Goal: Task Accomplishment & Management: Manage account settings

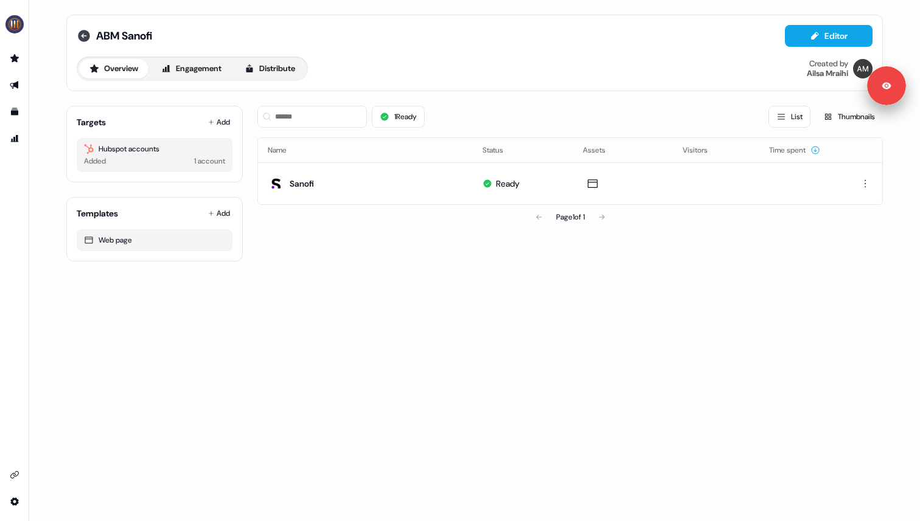
click at [88, 36] on icon at bounding box center [84, 36] width 12 height 12
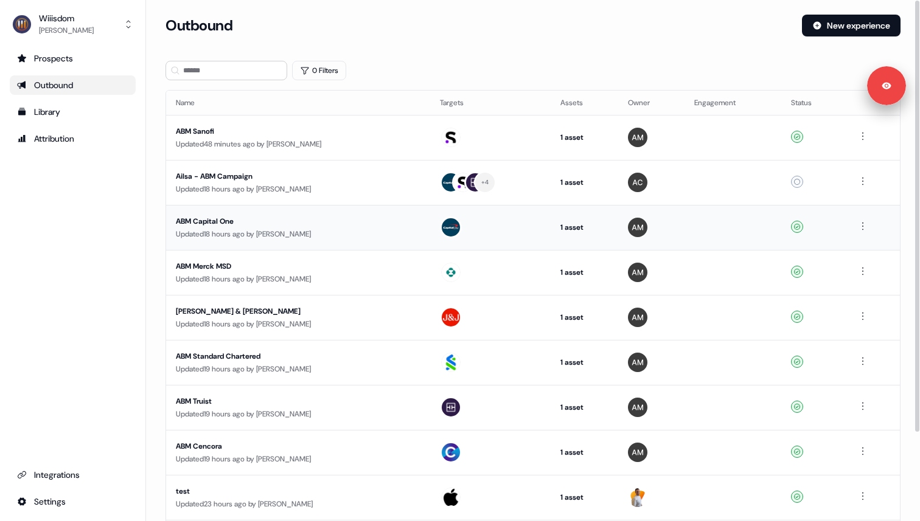
click at [294, 232] on div "Updated 18 hours ago by [PERSON_NAME]" at bounding box center [298, 234] width 245 height 12
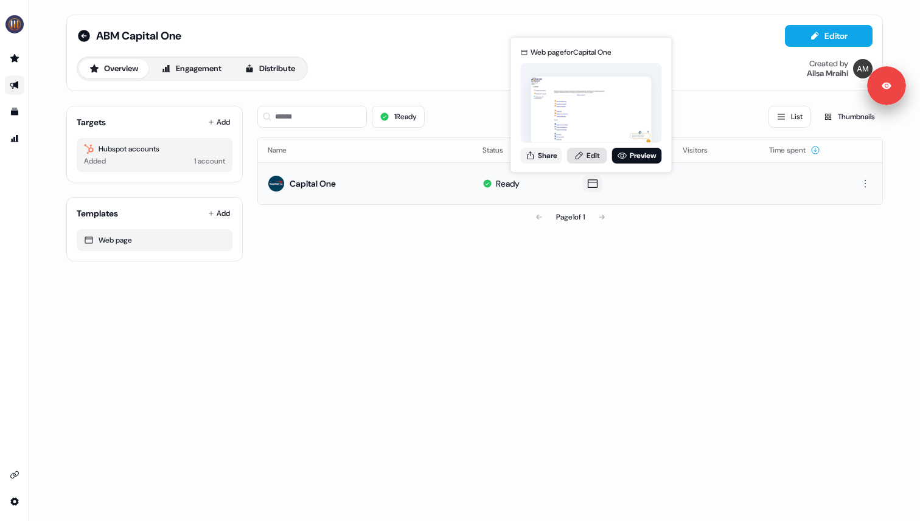
click at [589, 156] on link "Edit" at bounding box center [587, 156] width 40 height 16
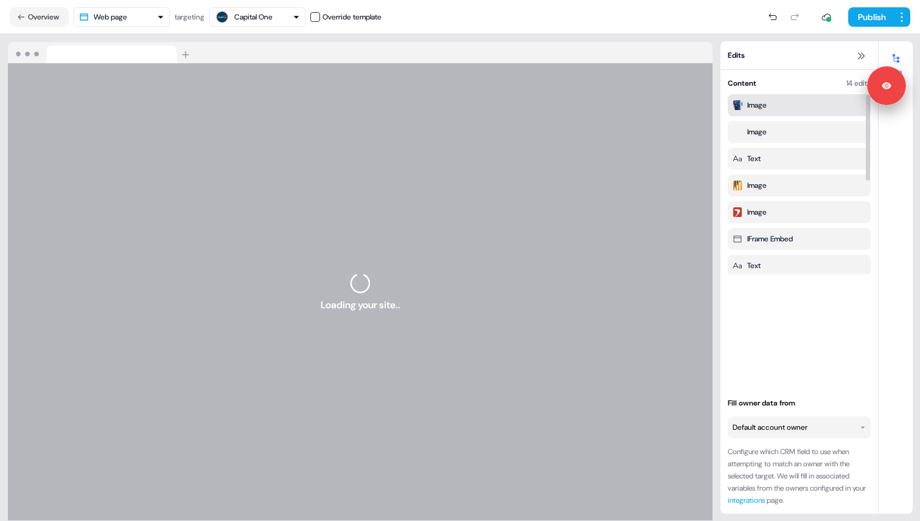
click at [764, 101] on div "Image" at bounding box center [756, 105] width 19 height 12
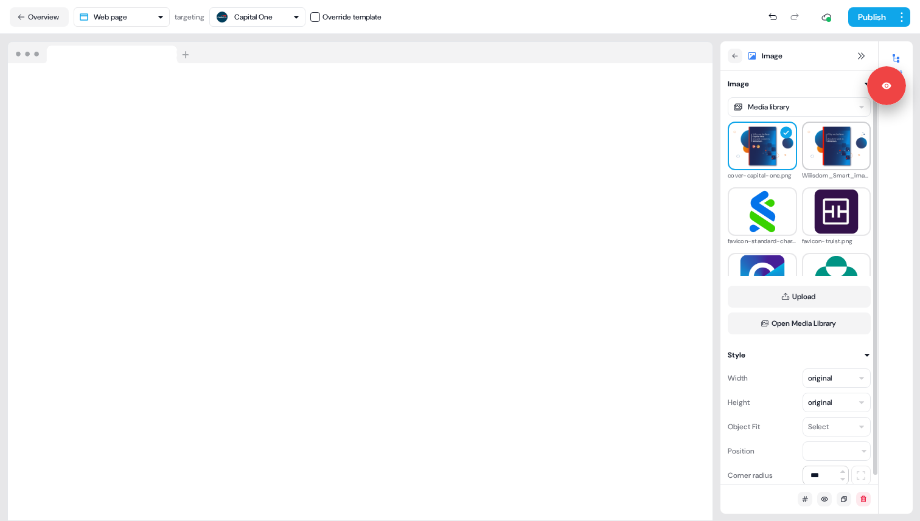
click at [829, 150] on img at bounding box center [836, 145] width 67 height 41
click at [762, 147] on img at bounding box center [762, 145] width 67 height 41
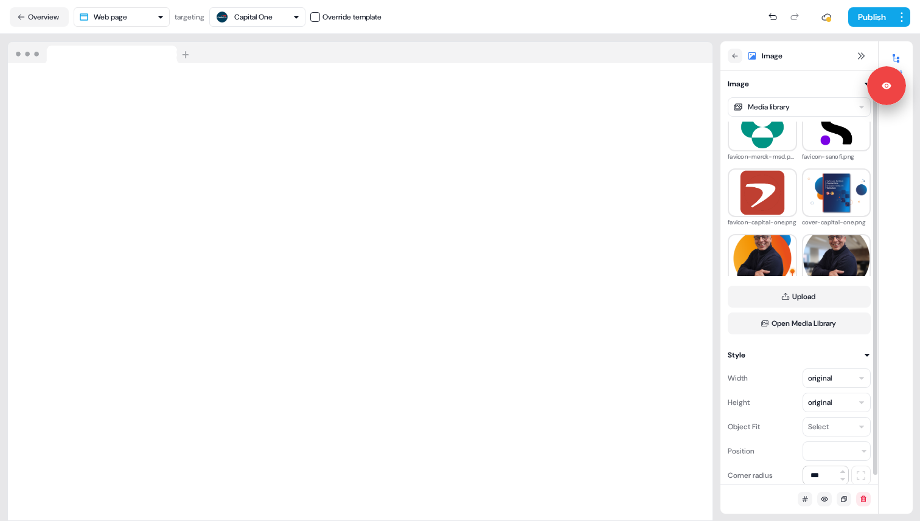
scroll to position [164, 0]
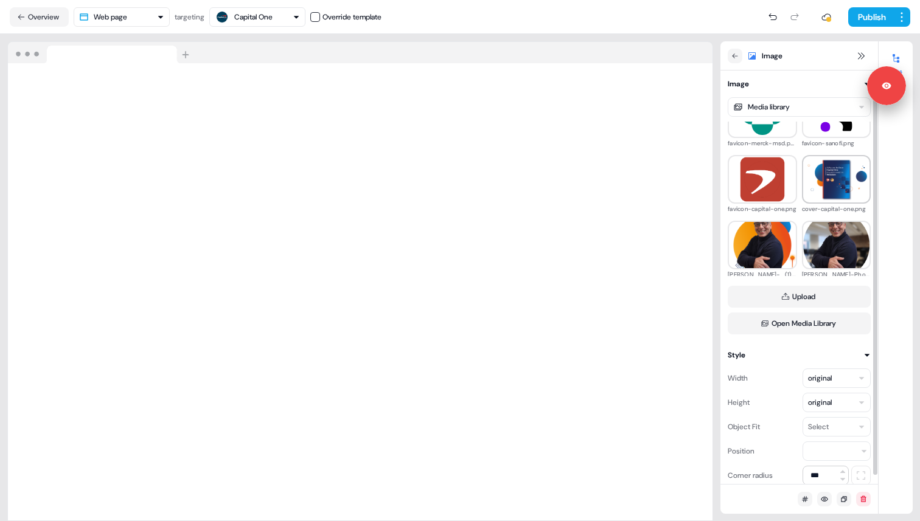
click at [814, 186] on img at bounding box center [836, 179] width 67 height 41
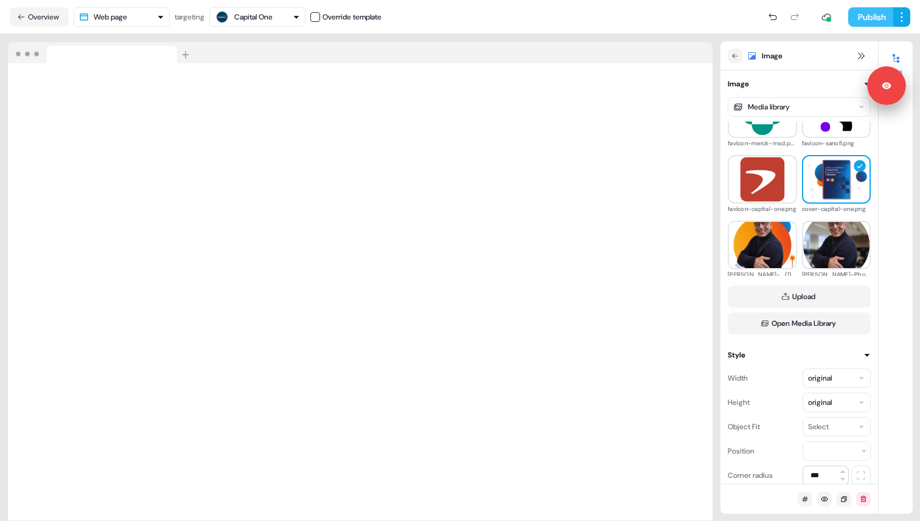
click at [868, 21] on button "Publish" at bounding box center [870, 16] width 45 height 19
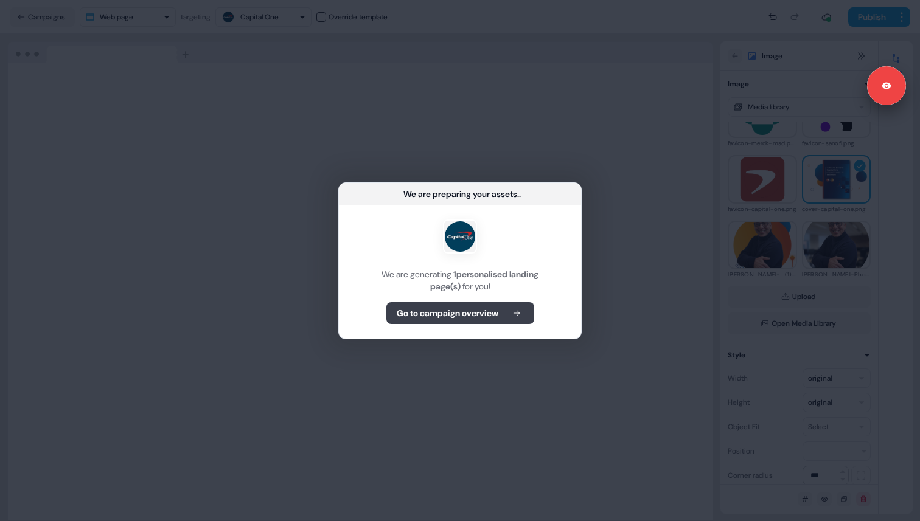
click at [504, 319] on button "Go to campaign overview" at bounding box center [460, 313] width 148 height 22
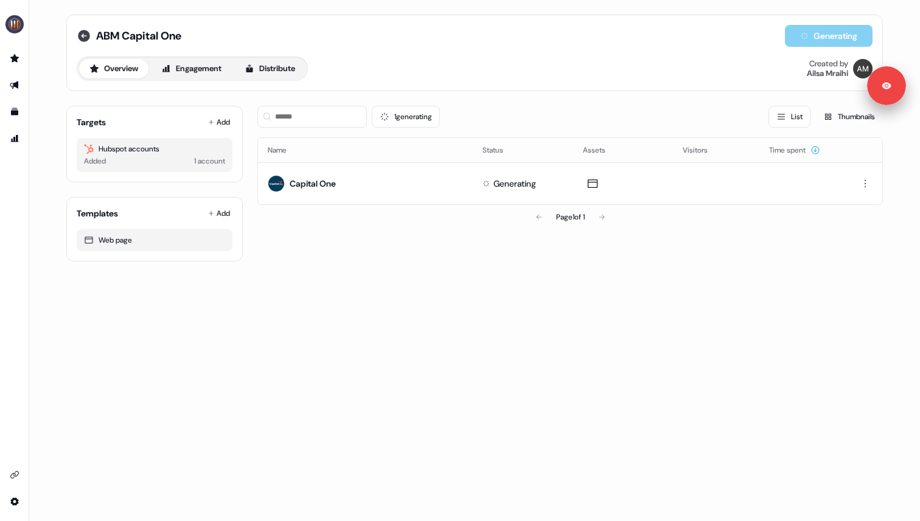
click at [86, 34] on icon at bounding box center [84, 36] width 12 height 12
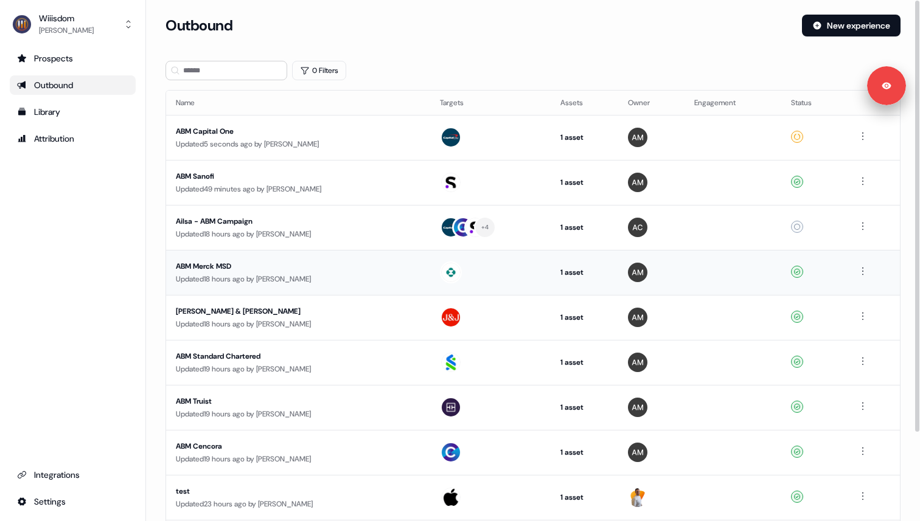
click at [318, 268] on div "ABM Merck MSD" at bounding box center [291, 266] width 230 height 12
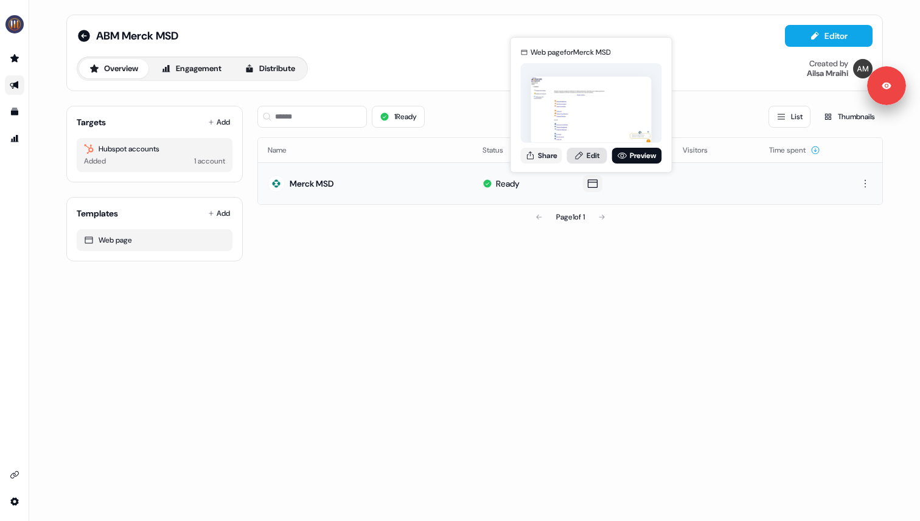
click at [593, 155] on link "Edit" at bounding box center [587, 156] width 40 height 16
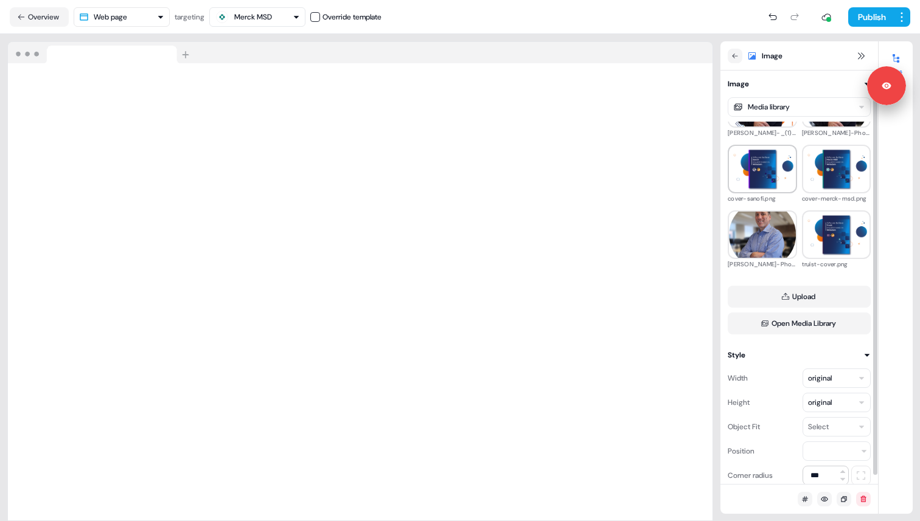
scroll to position [317, 0]
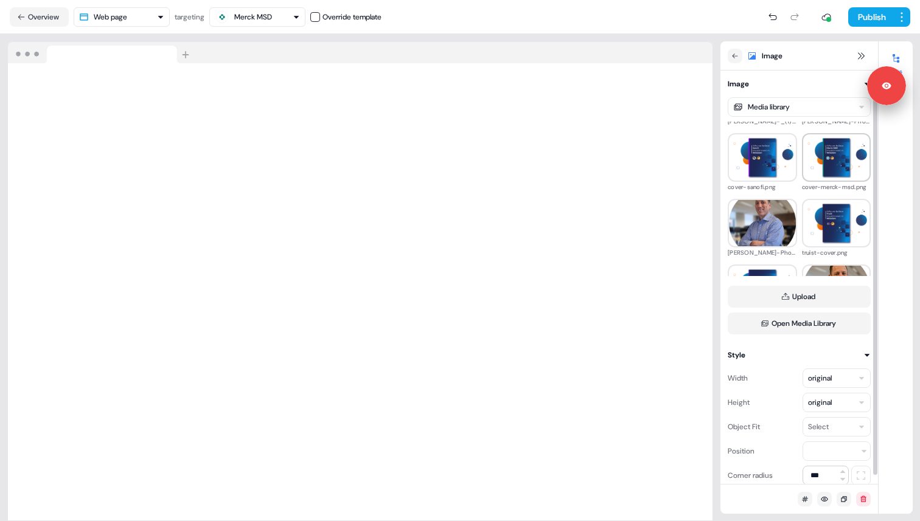
click at [828, 161] on img at bounding box center [836, 157] width 67 height 41
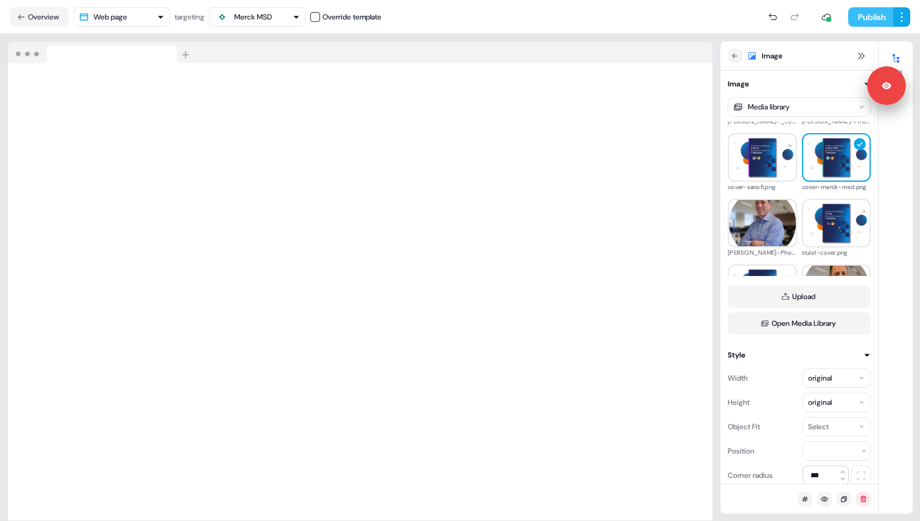
click at [868, 14] on button "Publish" at bounding box center [870, 16] width 45 height 19
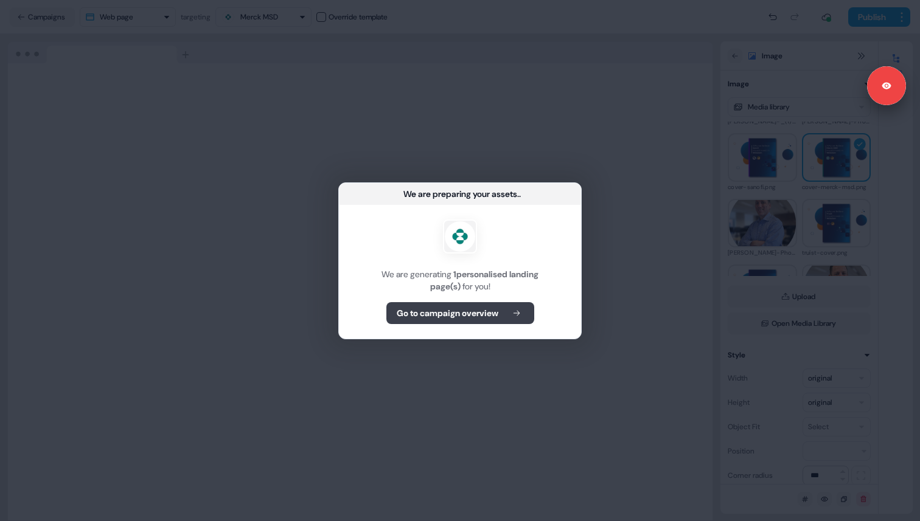
click at [440, 313] on b "Go to campaign overview" at bounding box center [448, 313] width 102 height 12
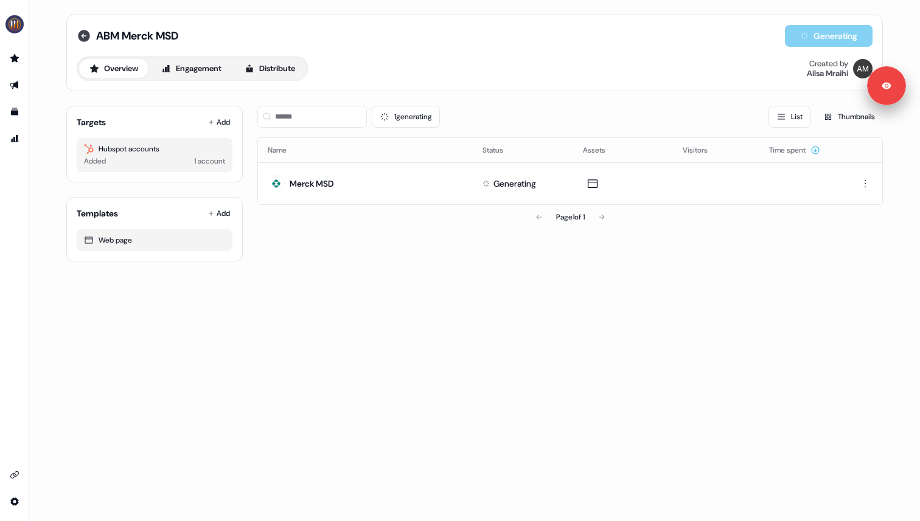
click at [86, 32] on icon at bounding box center [84, 36] width 12 height 12
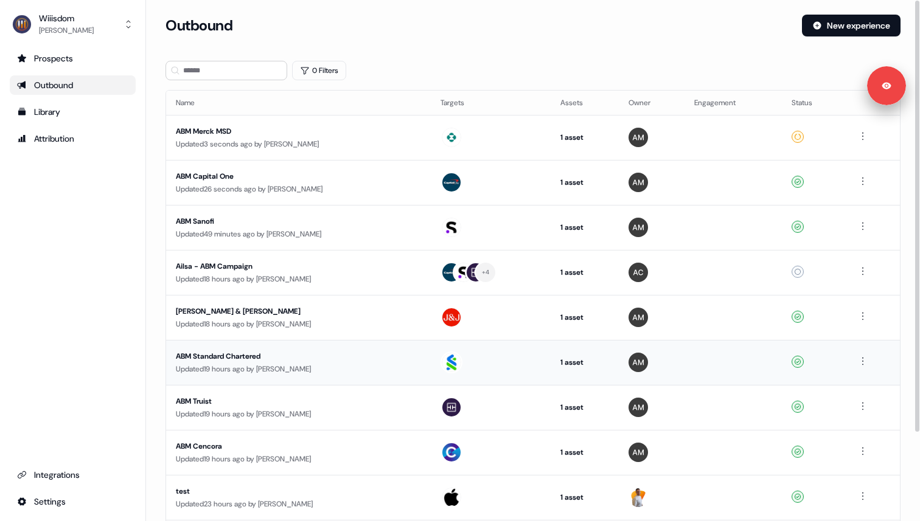
click at [243, 358] on div "ABM Standard Chartered" at bounding box center [291, 356] width 230 height 12
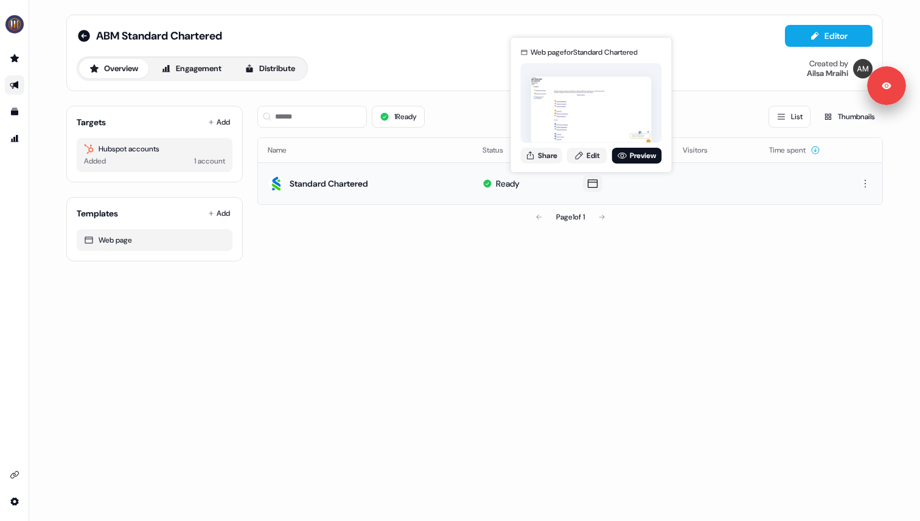
click at [589, 188] on icon at bounding box center [592, 184] width 15 height 12
click at [590, 158] on link "Edit" at bounding box center [587, 156] width 40 height 16
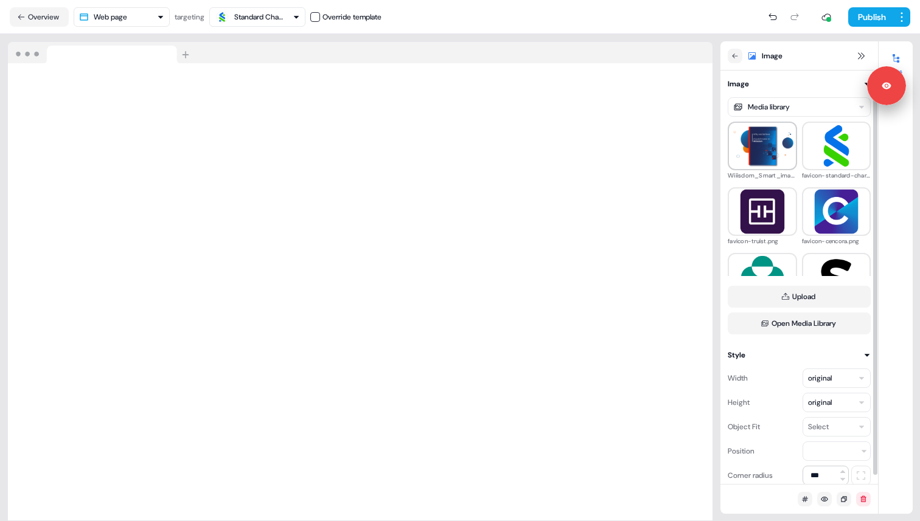
click at [758, 153] on img at bounding box center [762, 145] width 67 height 41
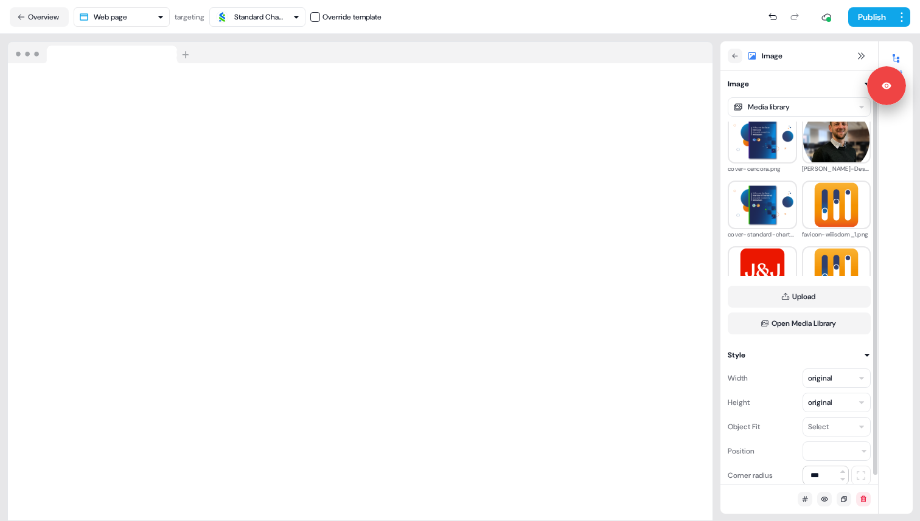
scroll to position [468, 0]
click at [767, 214] on img at bounding box center [762, 203] width 67 height 41
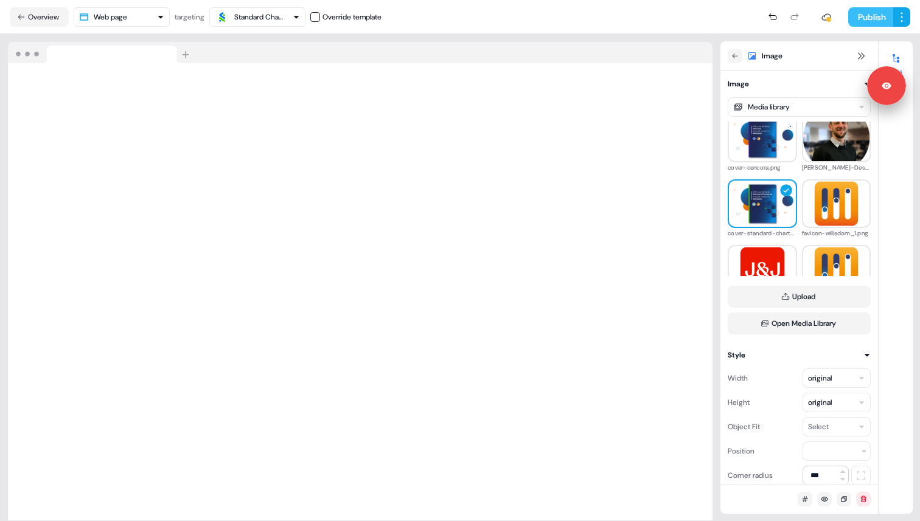
click at [860, 18] on button "Publish" at bounding box center [870, 16] width 45 height 19
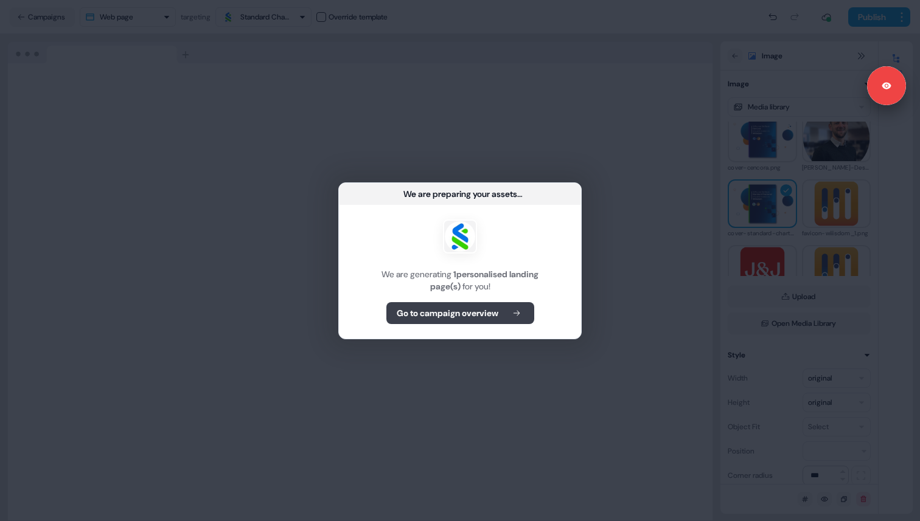
click at [478, 316] on b "Go to campaign overview" at bounding box center [448, 313] width 102 height 12
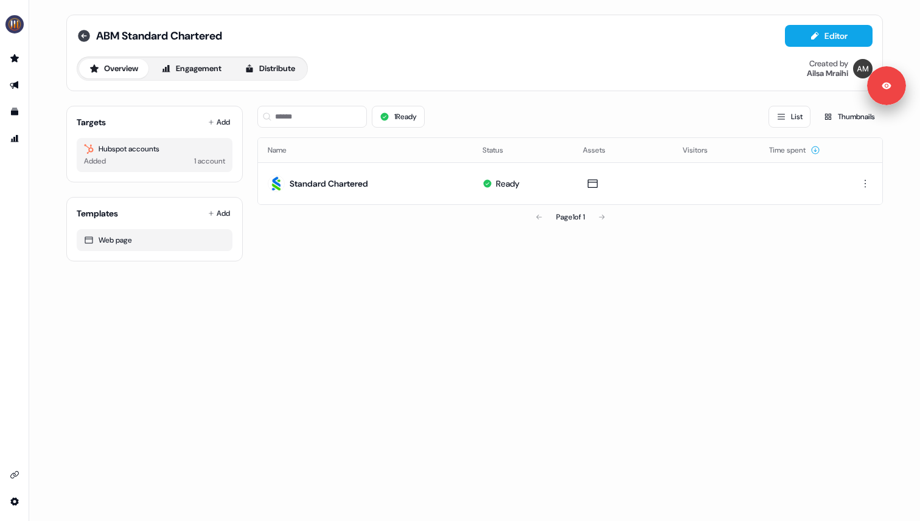
click at [83, 36] on icon at bounding box center [84, 36] width 15 height 15
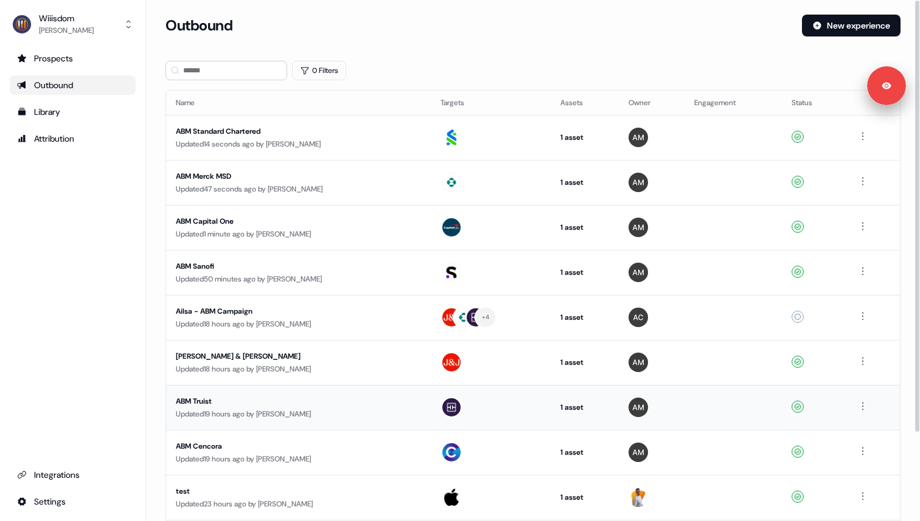
click at [184, 401] on div "ABM Truist" at bounding box center [291, 401] width 230 height 12
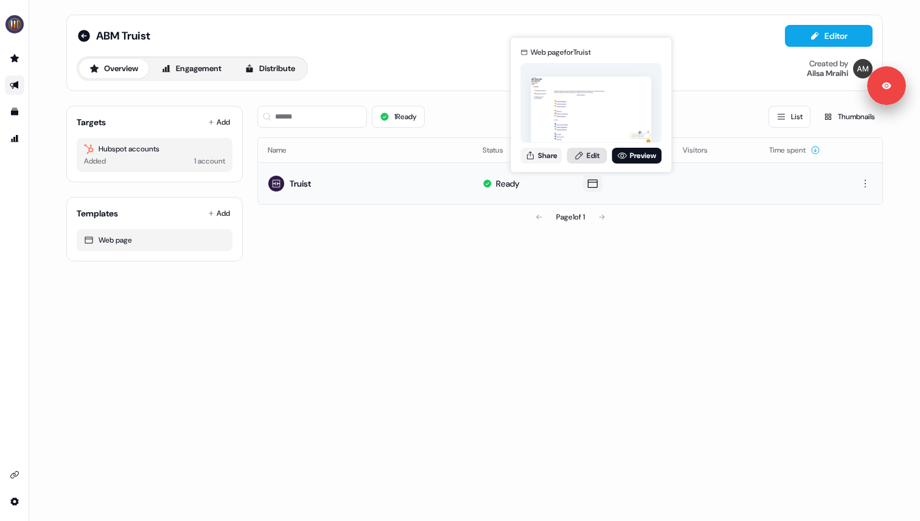
click at [601, 155] on link "Edit" at bounding box center [587, 156] width 40 height 16
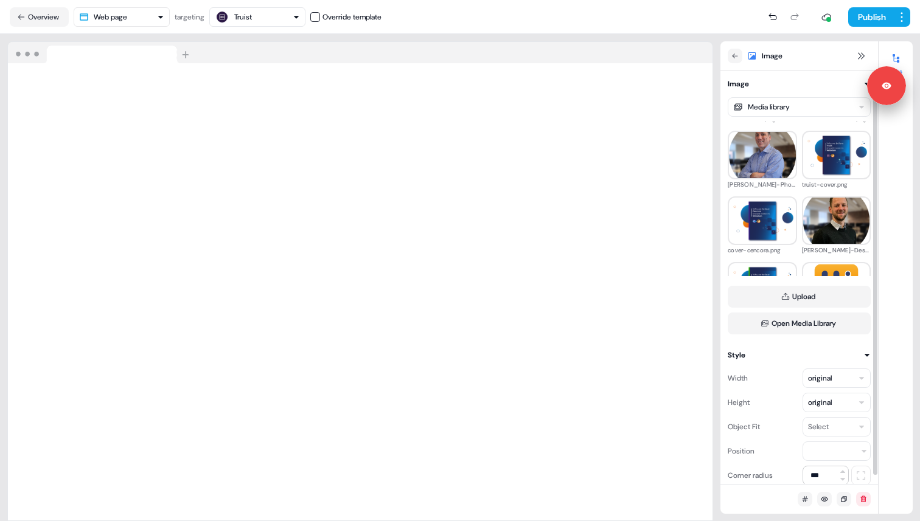
scroll to position [386, 0]
click at [815, 162] on img at bounding box center [836, 153] width 67 height 41
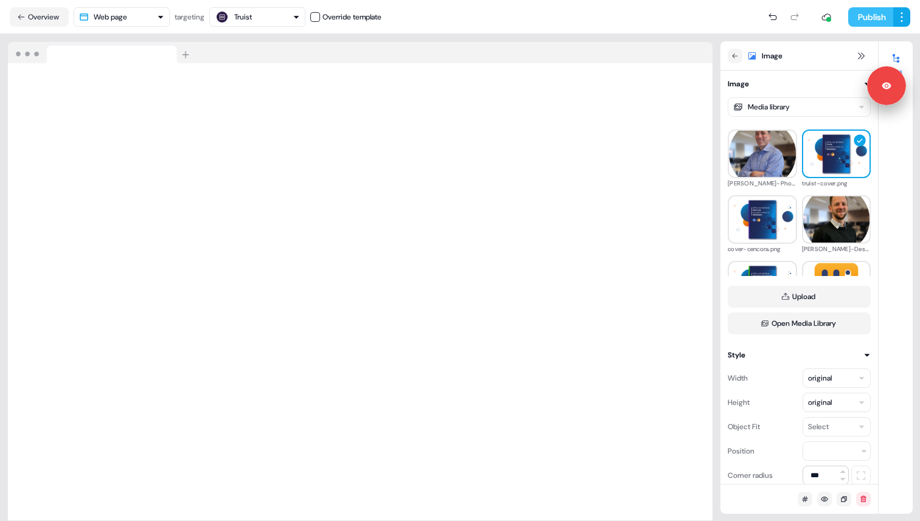
click at [858, 15] on button "Publish" at bounding box center [870, 16] width 45 height 19
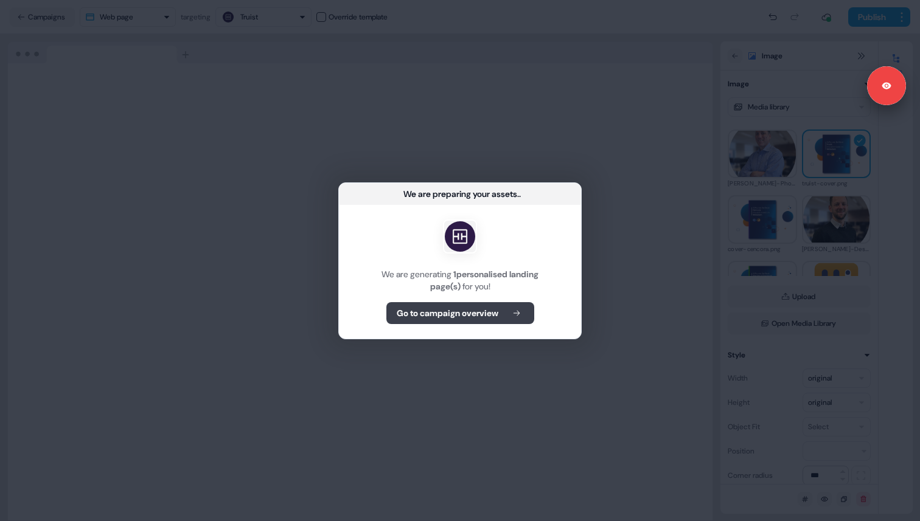
click at [493, 318] on b "Go to campaign overview" at bounding box center [448, 313] width 102 height 12
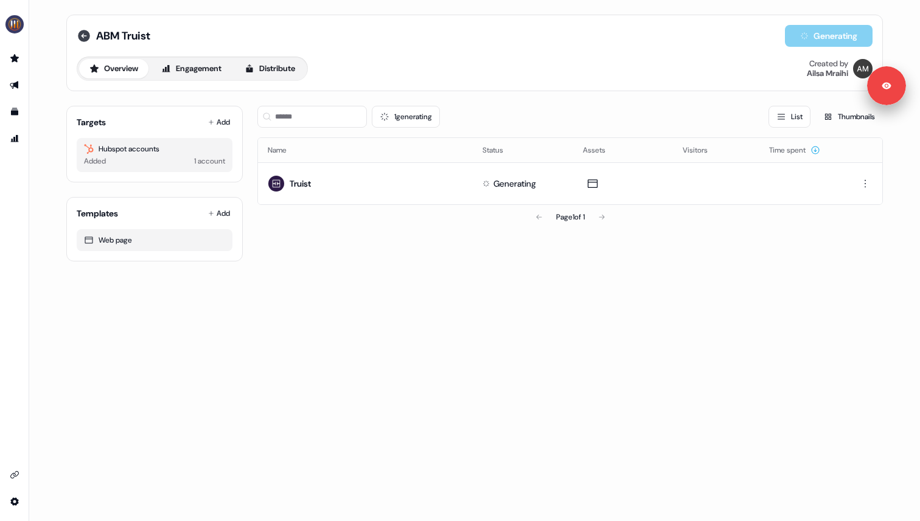
click at [84, 37] on icon at bounding box center [84, 36] width 12 height 12
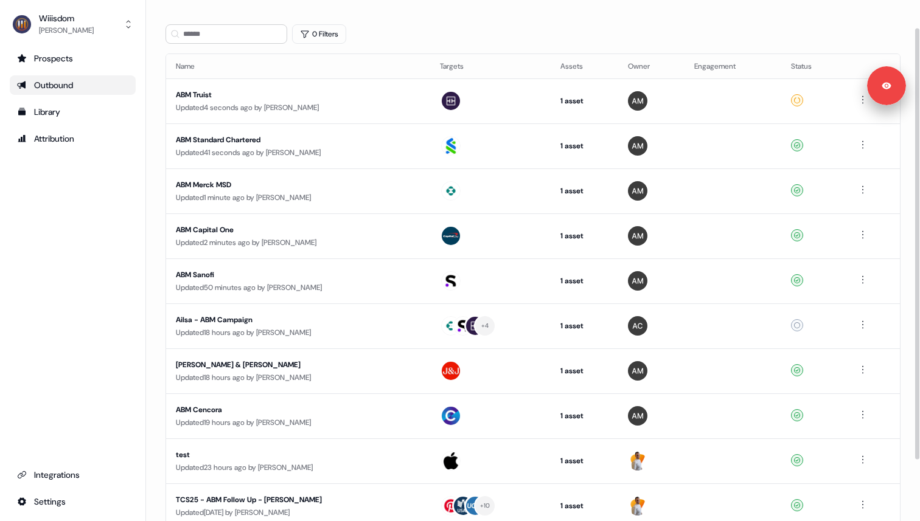
scroll to position [63, 0]
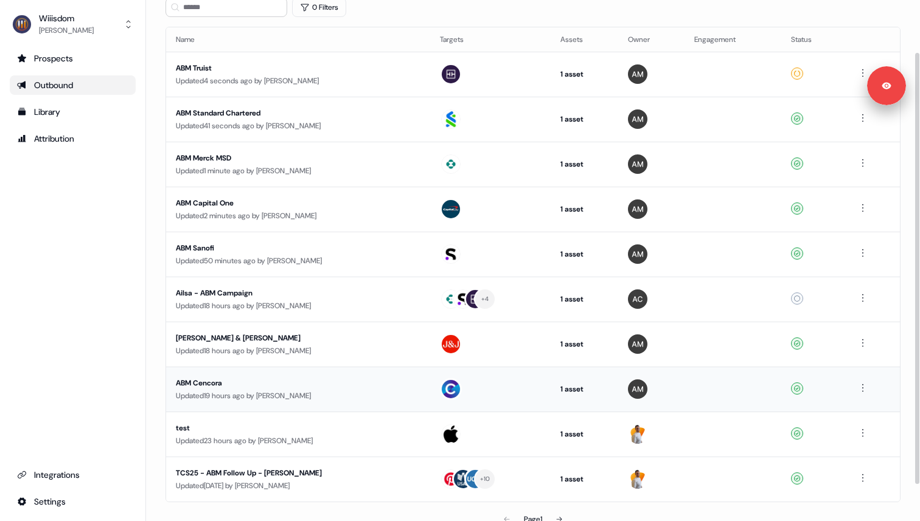
click at [248, 385] on div "ABM Cencora" at bounding box center [291, 383] width 230 height 12
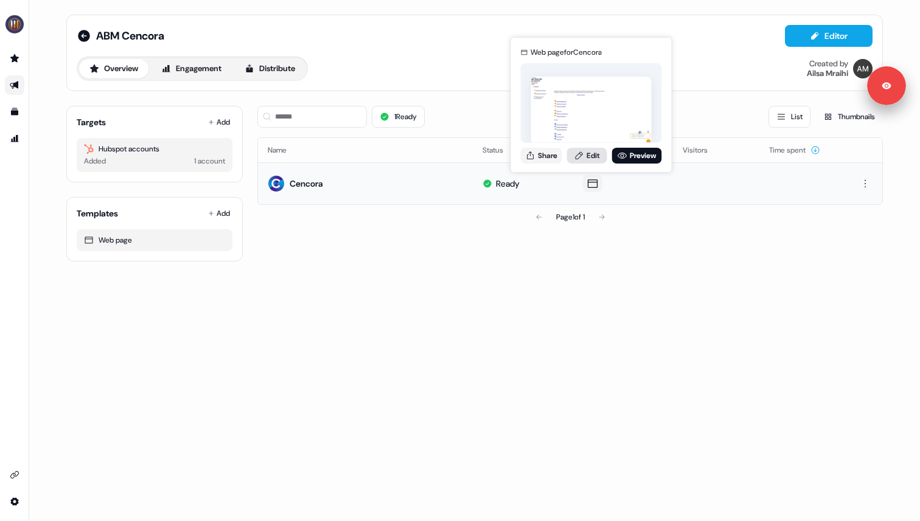
click at [592, 158] on link "Edit" at bounding box center [587, 156] width 40 height 16
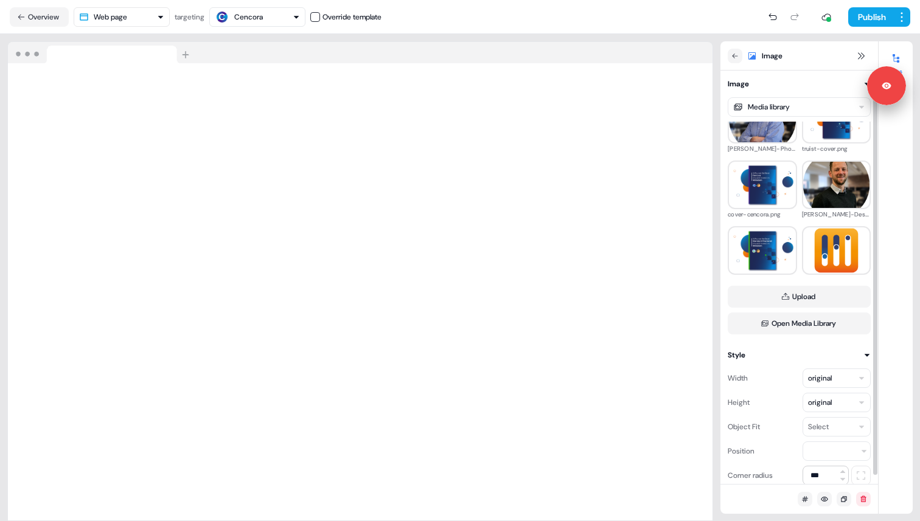
scroll to position [428, 0]
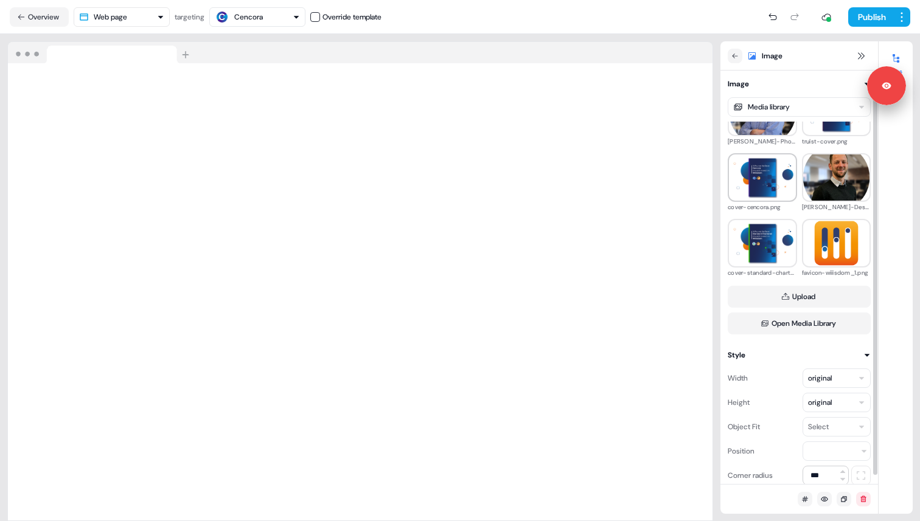
click at [766, 189] on img at bounding box center [762, 177] width 67 height 41
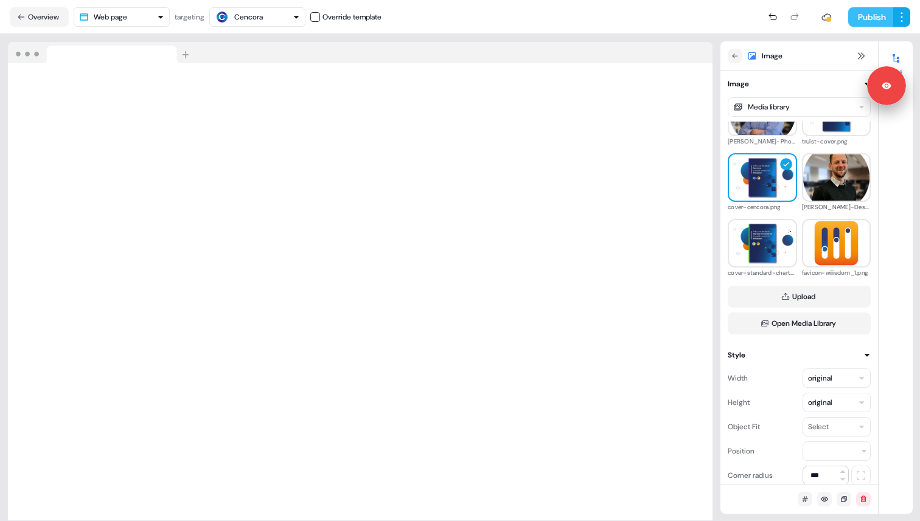
click at [855, 15] on button "Publish" at bounding box center [870, 16] width 45 height 19
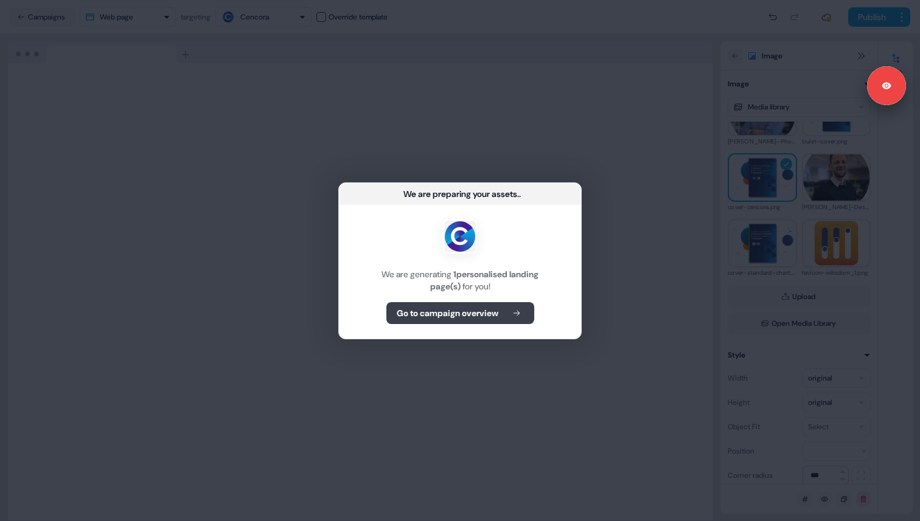
click at [514, 308] on button "Go to campaign overview" at bounding box center [460, 313] width 148 height 22
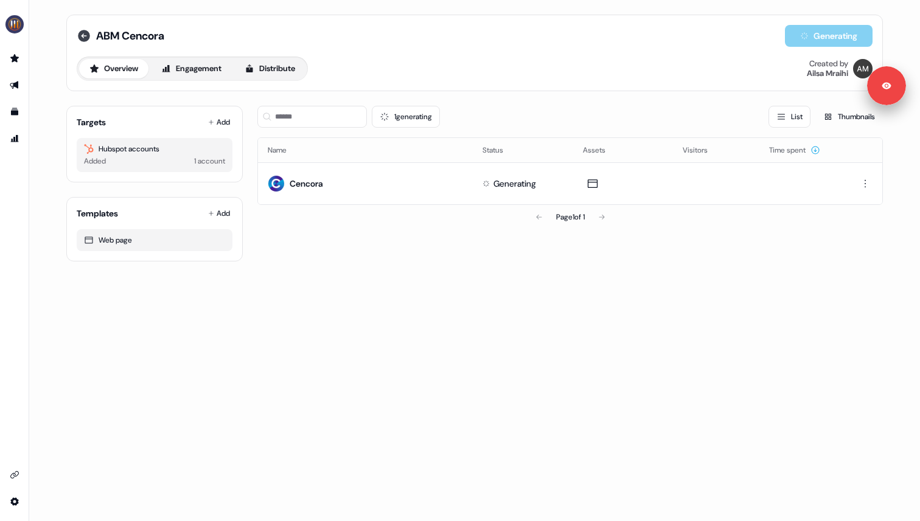
click at [86, 34] on icon at bounding box center [84, 36] width 12 height 12
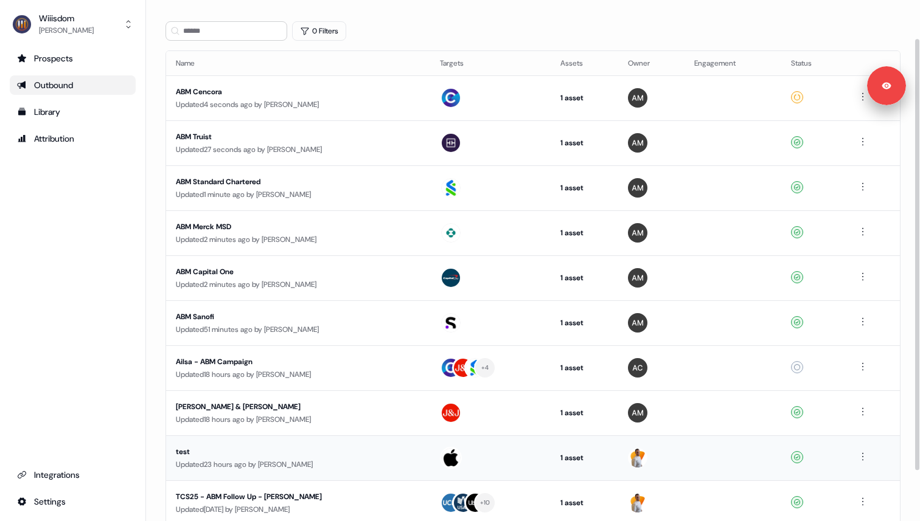
scroll to position [24, 0]
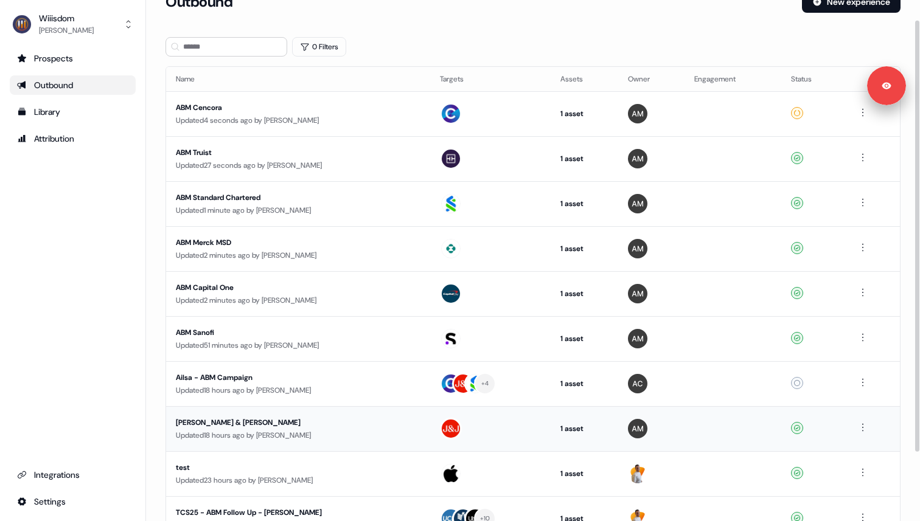
click at [291, 422] on div "[PERSON_NAME] & [PERSON_NAME]" at bounding box center [291, 423] width 230 height 12
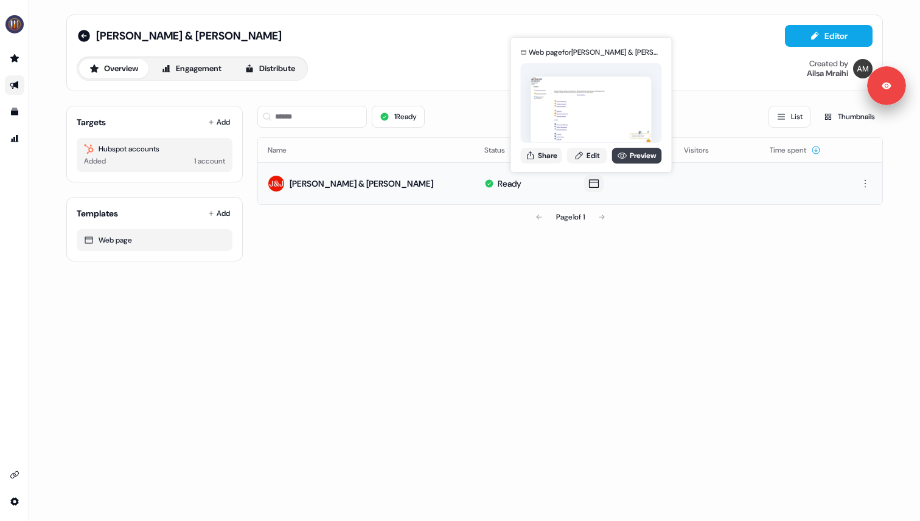
click at [629, 162] on link "Preview" at bounding box center [637, 156] width 50 height 16
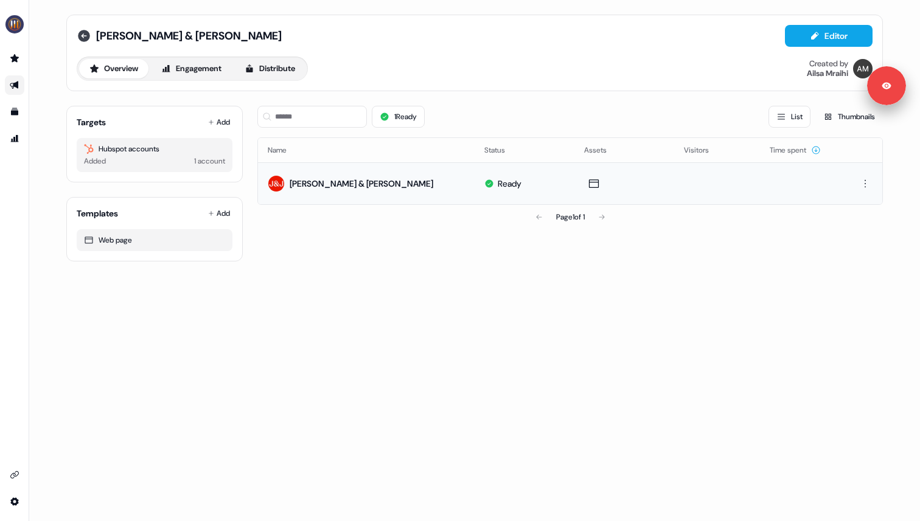
click at [90, 35] on icon at bounding box center [84, 36] width 15 height 15
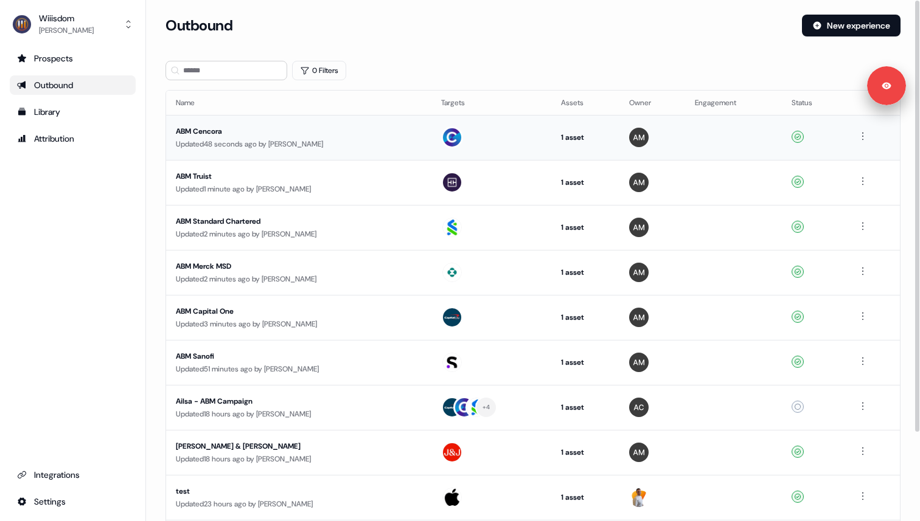
click at [301, 134] on div "ABM Cencora" at bounding box center [291, 131] width 230 height 12
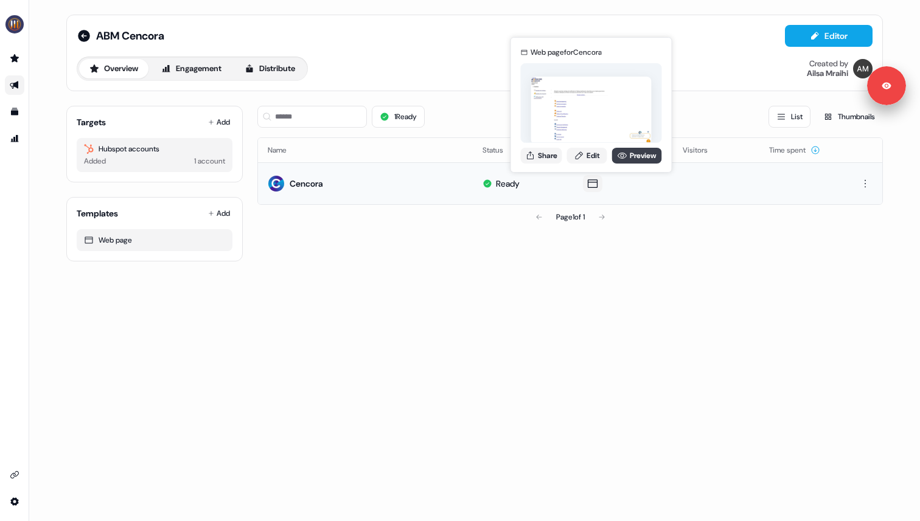
click at [628, 153] on link "Preview" at bounding box center [637, 156] width 50 height 16
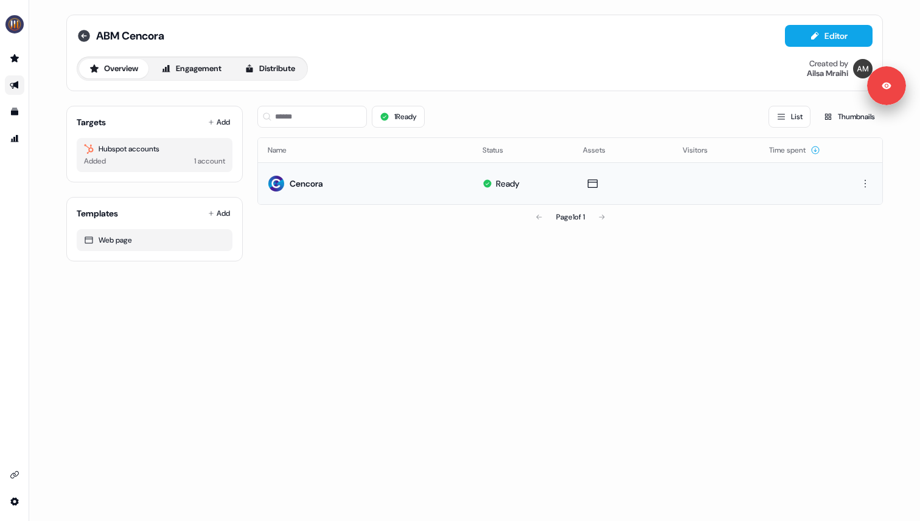
click at [86, 35] on icon at bounding box center [84, 36] width 12 height 12
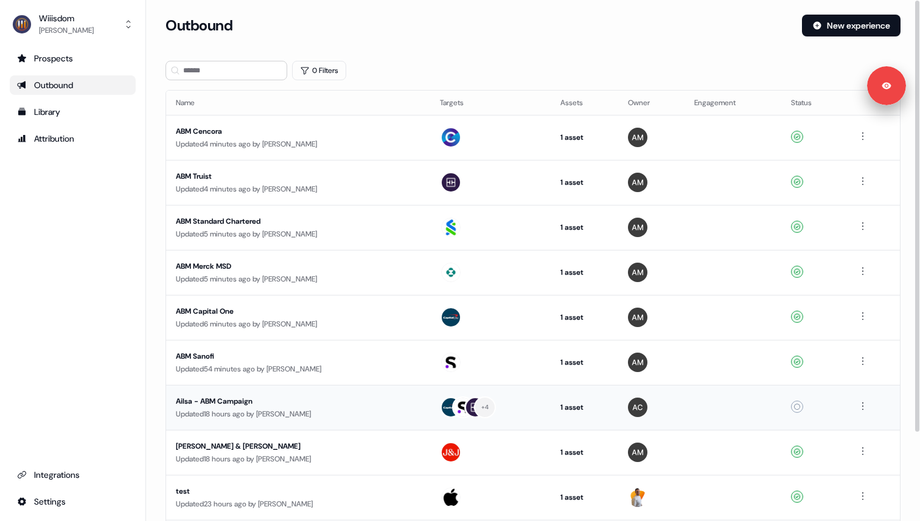
click at [276, 405] on div "Ailsa - ABM Campaign" at bounding box center [291, 401] width 230 height 12
